Goal: Find specific page/section: Find specific page/section

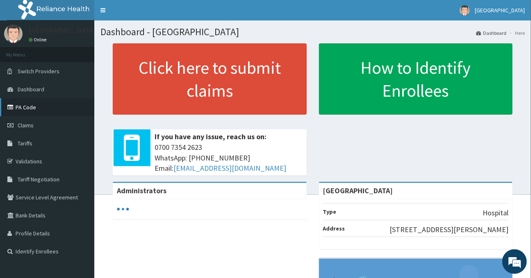
click at [23, 109] on link "PA Code" at bounding box center [47, 107] width 94 height 18
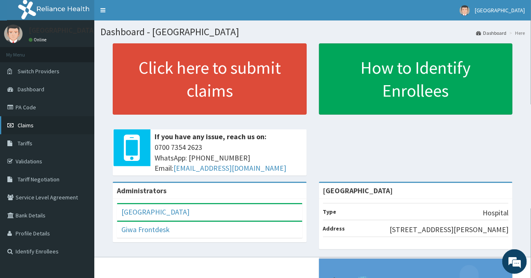
click at [34, 125] on link "Claims" at bounding box center [47, 125] width 94 height 18
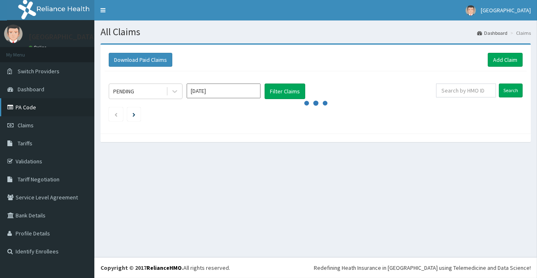
click at [29, 109] on link "PA Code" at bounding box center [47, 107] width 94 height 18
